Goal: Task Accomplishment & Management: Use online tool/utility

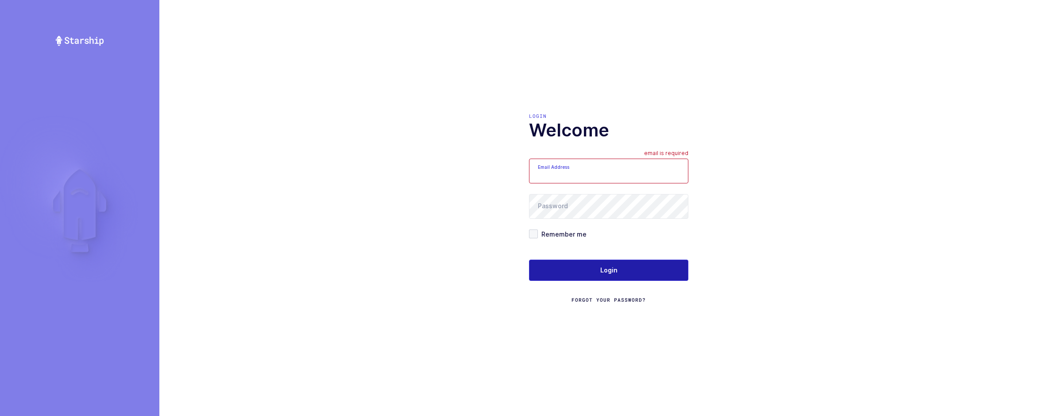
type input "[EMAIL_ADDRESS][DOMAIN_NAME]"
click at [590, 271] on button "Login" at bounding box center [608, 269] width 159 height 21
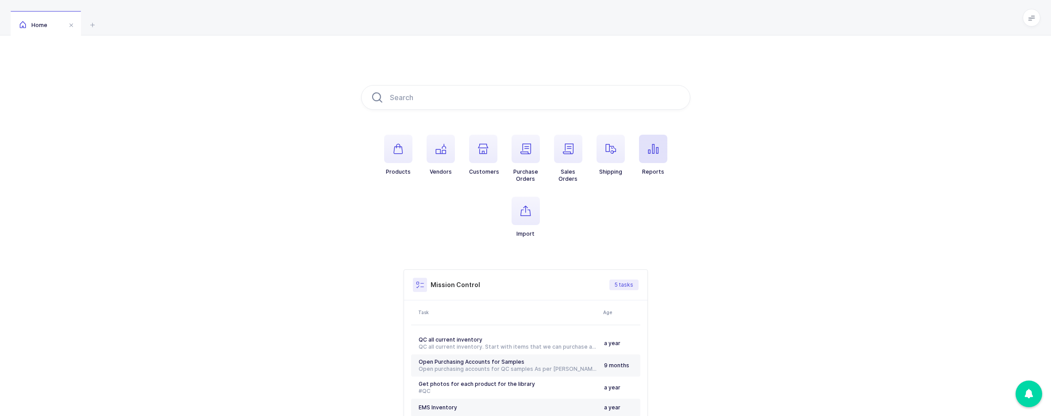
click at [651, 149] on icon "button" at bounding box center [653, 148] width 11 height 11
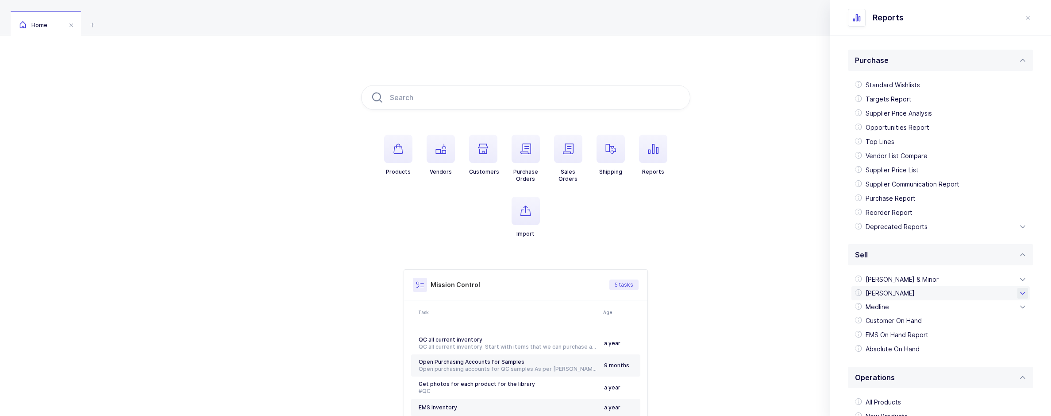
click at [934, 290] on div "Henry Schein" at bounding box center [941, 293] width 178 height 14
click at [900, 375] on div "Schein EDI 850" at bounding box center [940, 378] width 171 height 14
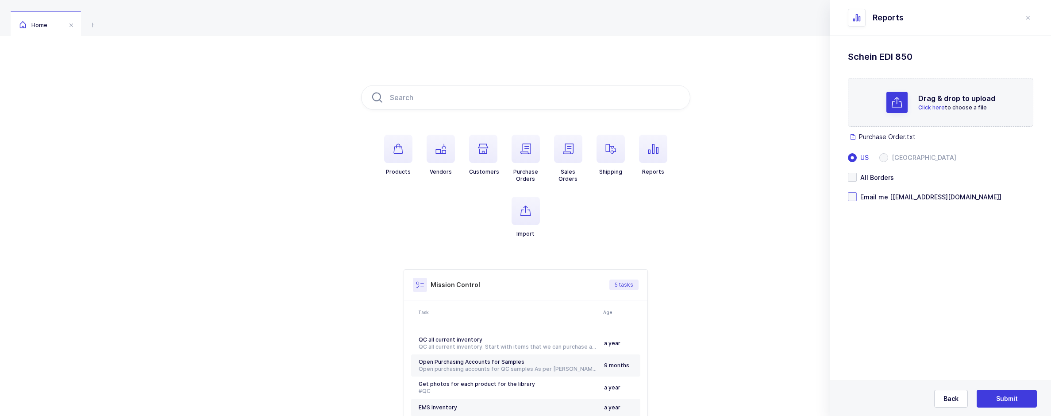
click at [857, 197] on span "Email me [sameer@janustrade.com]" at bounding box center [929, 197] width 145 height 8
click at [857, 192] on input "Email me [sameer@janustrade.com]" at bounding box center [857, 192] width 0 height 0
click at [1023, 393] on button "Submit" at bounding box center [1007, 399] width 60 height 18
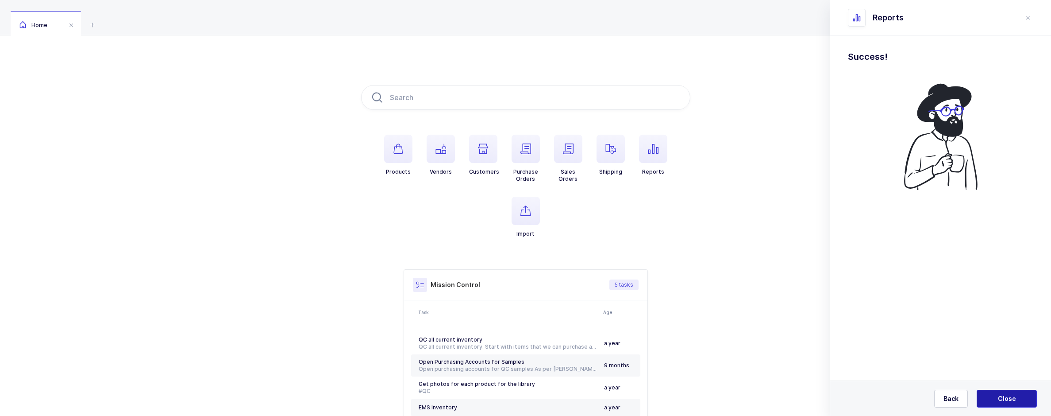
click at [1009, 394] on span "Close" at bounding box center [1007, 398] width 18 height 9
